Goal: Use online tool/utility

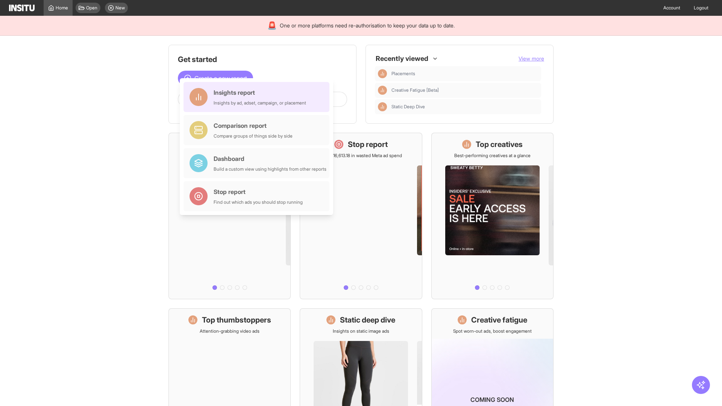
click at [258, 97] on div "Insights report Insights by ad, adset, campaign, or placement" at bounding box center [260, 97] width 92 height 18
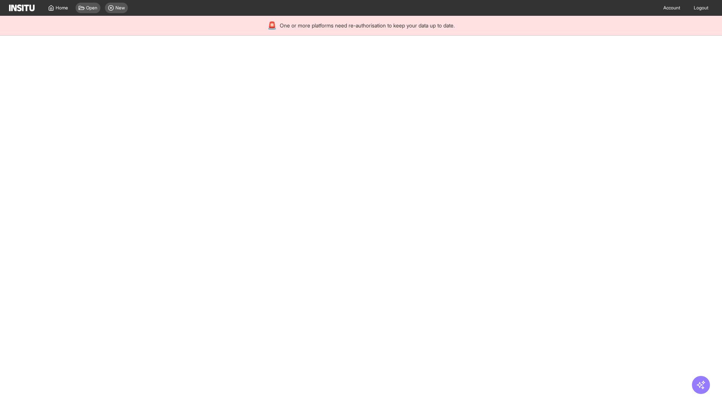
select select "**"
